Goal: Information Seeking & Learning: Learn about a topic

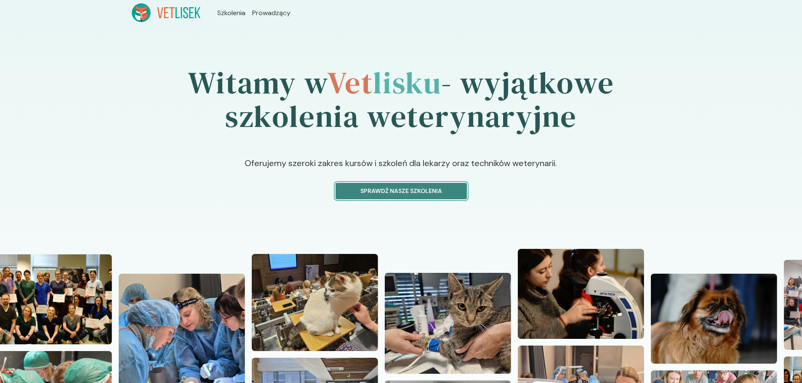
click at [365, 189] on p "Sprawdź nasze szkolenia" at bounding box center [401, 191] width 117 height 9
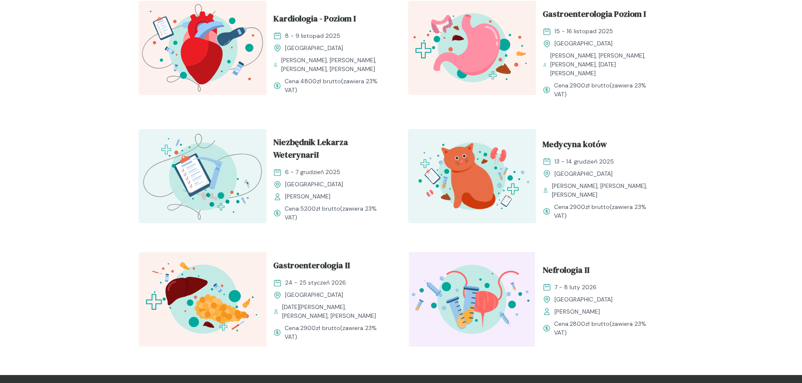
scroll to position [799, 0]
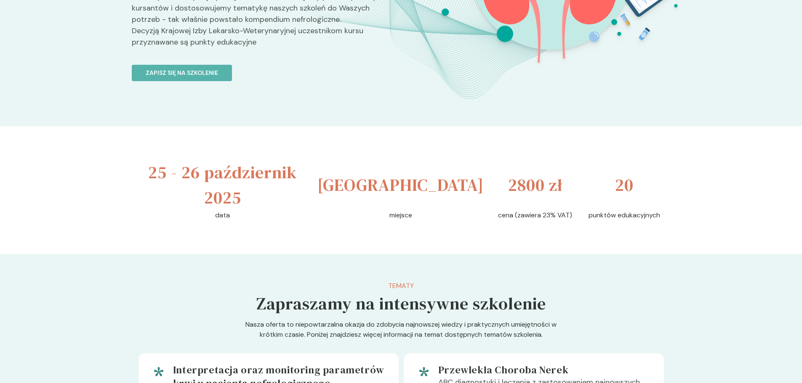
scroll to position [210, 0]
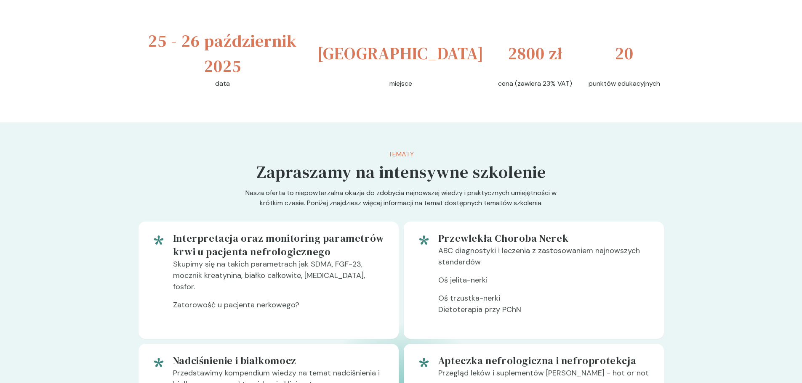
scroll to position [379, 0]
